Goal: Use online tool/utility: Utilize a website feature to perform a specific function

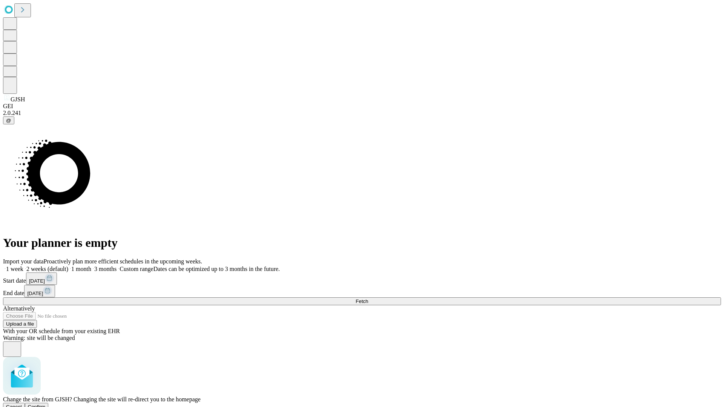
click at [46, 404] on span "Confirm" at bounding box center [37, 407] width 18 height 6
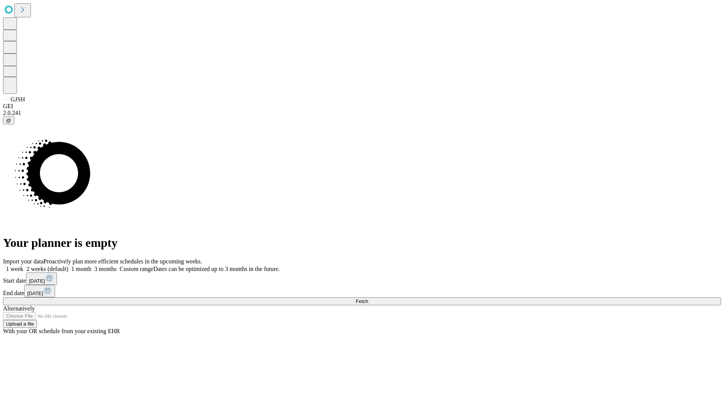
click at [68, 266] on label "2 weeks (default)" at bounding box center [45, 269] width 45 height 6
click at [368, 299] on span "Fetch" at bounding box center [362, 302] width 12 height 6
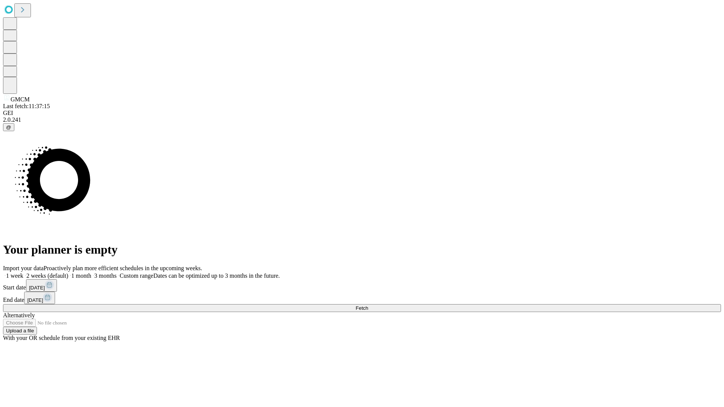
click at [68, 273] on label "2 weeks (default)" at bounding box center [45, 276] width 45 height 6
click at [368, 305] on span "Fetch" at bounding box center [362, 308] width 12 height 6
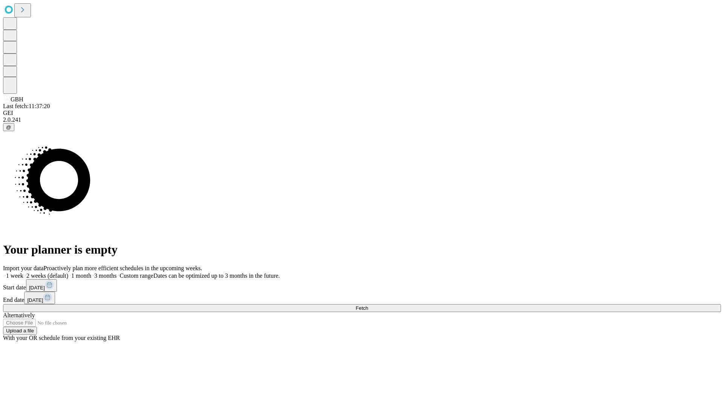
click at [368, 305] on span "Fetch" at bounding box center [362, 308] width 12 height 6
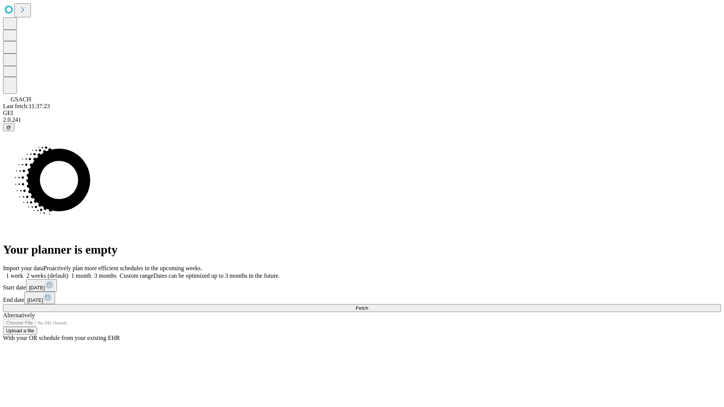
click at [68, 273] on label "2 weeks (default)" at bounding box center [45, 276] width 45 height 6
click at [368, 305] on span "Fetch" at bounding box center [362, 308] width 12 height 6
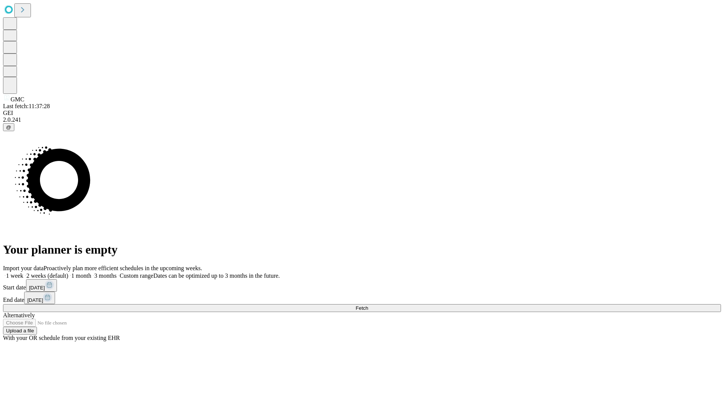
click at [68, 273] on label "2 weeks (default)" at bounding box center [45, 276] width 45 height 6
click at [368, 305] on span "Fetch" at bounding box center [362, 308] width 12 height 6
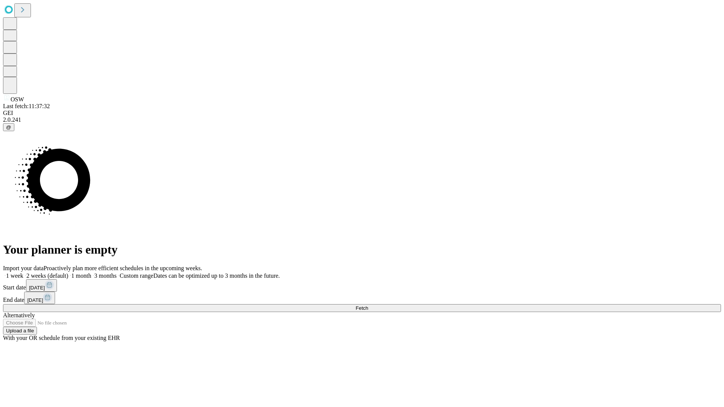
click at [368, 305] on span "Fetch" at bounding box center [362, 308] width 12 height 6
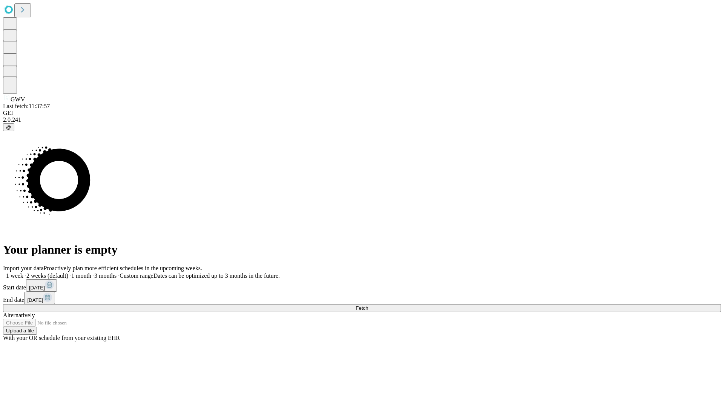
click at [68, 273] on label "2 weeks (default)" at bounding box center [45, 276] width 45 height 6
click at [368, 305] on span "Fetch" at bounding box center [362, 308] width 12 height 6
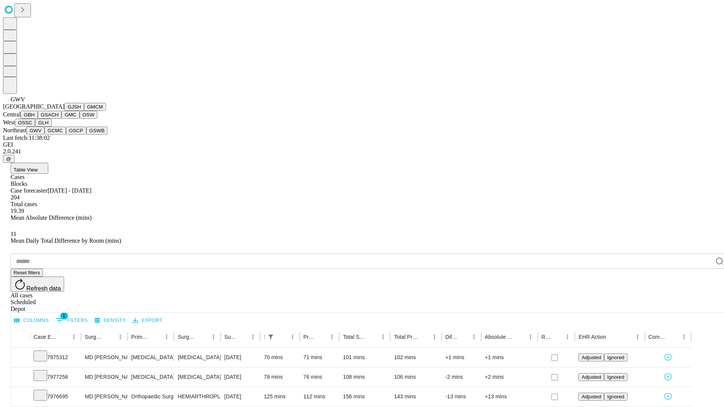
click at [58, 135] on button "GCMC" at bounding box center [54, 131] width 21 height 8
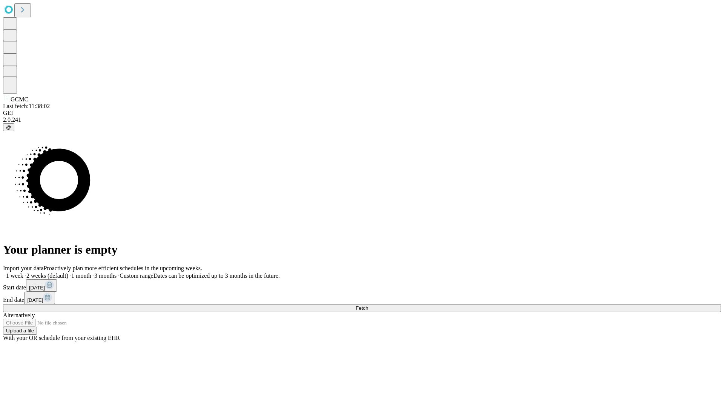
click at [68, 273] on label "2 weeks (default)" at bounding box center [45, 276] width 45 height 6
click at [368, 305] on span "Fetch" at bounding box center [362, 308] width 12 height 6
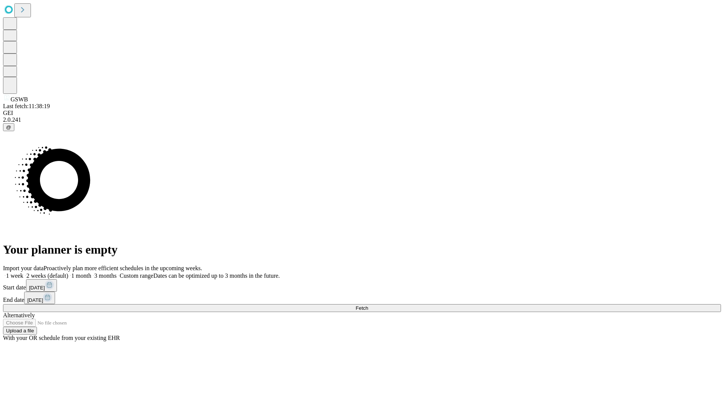
click at [68, 273] on label "2 weeks (default)" at bounding box center [45, 276] width 45 height 6
click at [368, 305] on span "Fetch" at bounding box center [362, 308] width 12 height 6
